Goal: Transaction & Acquisition: Subscribe to service/newsletter

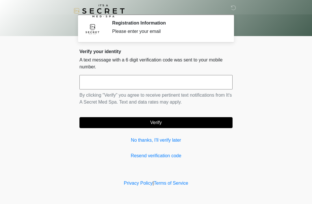
click at [143, 138] on link "No thanks, I'll verify later" at bounding box center [155, 140] width 153 height 7
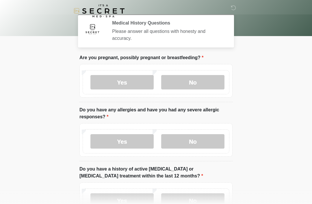
click at [194, 76] on label "No" at bounding box center [192, 82] width 63 height 14
click at [179, 139] on label "No" at bounding box center [192, 141] width 63 height 14
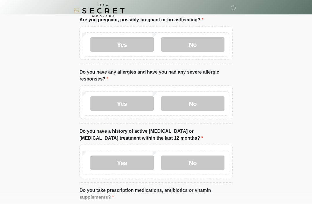
click at [190, 161] on label "No" at bounding box center [192, 163] width 63 height 14
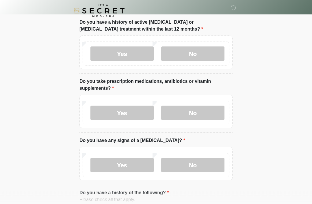
click at [190, 111] on label "No" at bounding box center [192, 113] width 63 height 14
click at [184, 160] on label "No" at bounding box center [192, 165] width 63 height 14
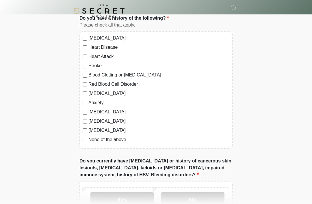
scroll to position [330, 0]
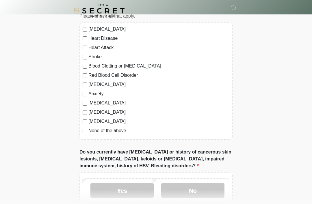
click at [181, 193] on label "No" at bounding box center [192, 191] width 63 height 14
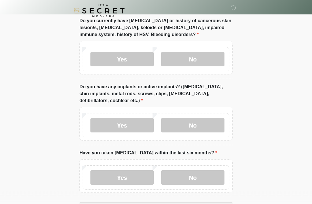
click at [183, 125] on label "No" at bounding box center [192, 125] width 63 height 14
click at [186, 178] on label "No" at bounding box center [192, 177] width 63 height 14
click at [171, 204] on button "Continue" at bounding box center [155, 207] width 153 height 11
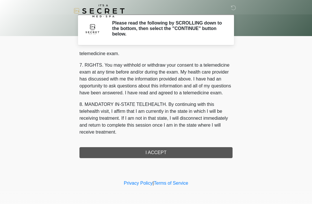
scroll to position [246, 0]
click at [140, 154] on button "I ACCEPT" at bounding box center [155, 152] width 153 height 11
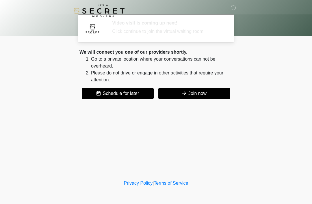
click at [187, 96] on button "Join now" at bounding box center [194, 93] width 72 height 11
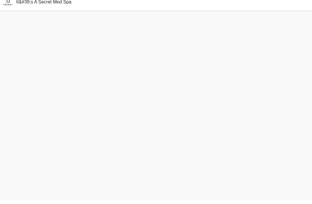
scroll to position [20, 0]
